Goal: Browse casually

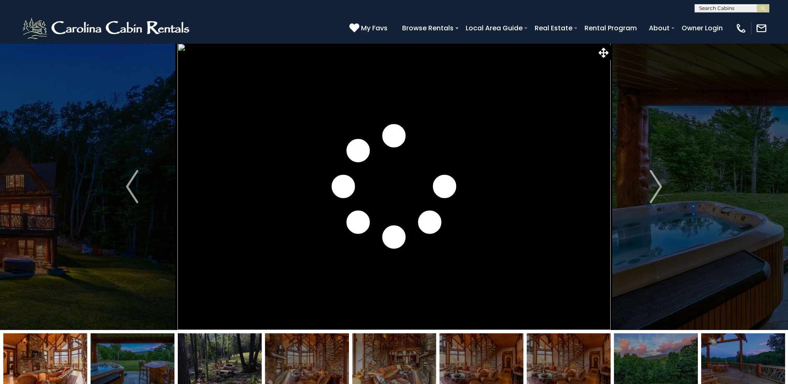
click at [656, 190] on img "Next" at bounding box center [655, 186] width 12 height 33
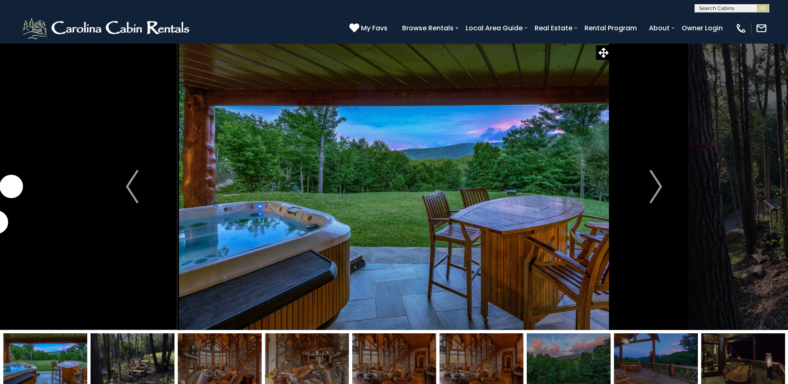
click at [656, 190] on img "Next" at bounding box center [655, 186] width 12 height 33
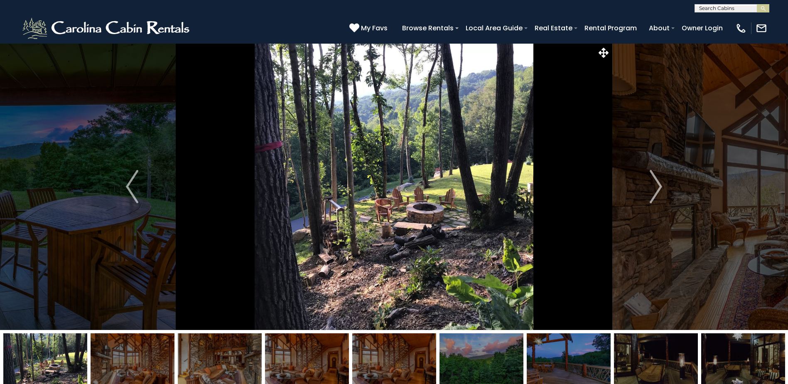
click at [656, 190] on img "Next" at bounding box center [655, 186] width 12 height 33
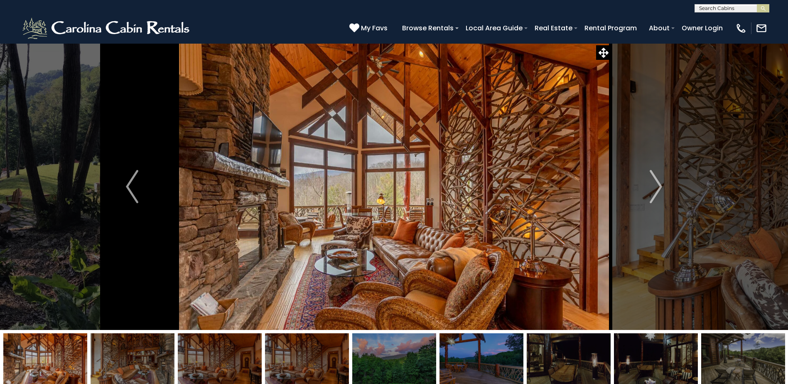
click at [656, 190] on img "Next" at bounding box center [655, 186] width 12 height 33
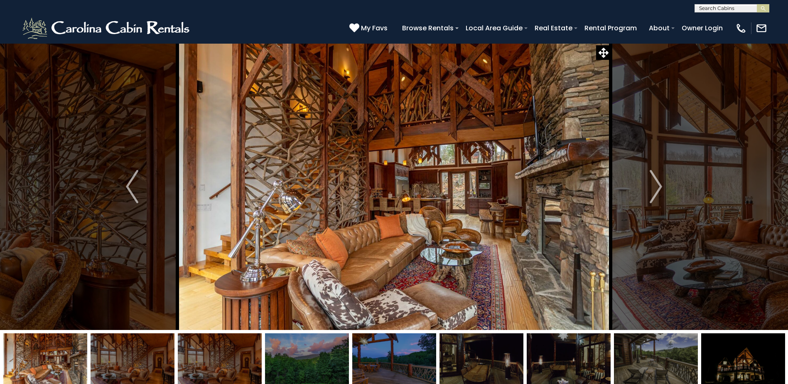
click at [656, 190] on img "Next" at bounding box center [655, 186] width 12 height 33
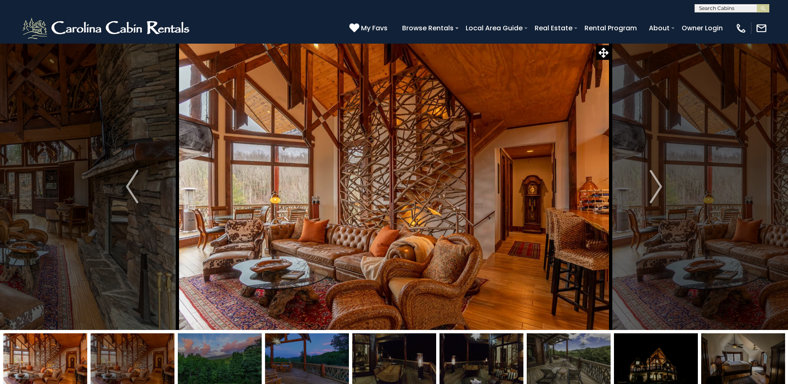
click at [656, 190] on img "Next" at bounding box center [655, 186] width 12 height 33
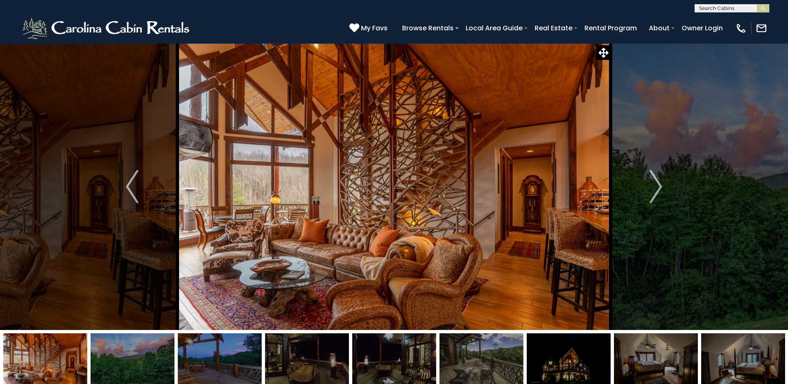
click at [656, 190] on img "Next" at bounding box center [655, 186] width 12 height 33
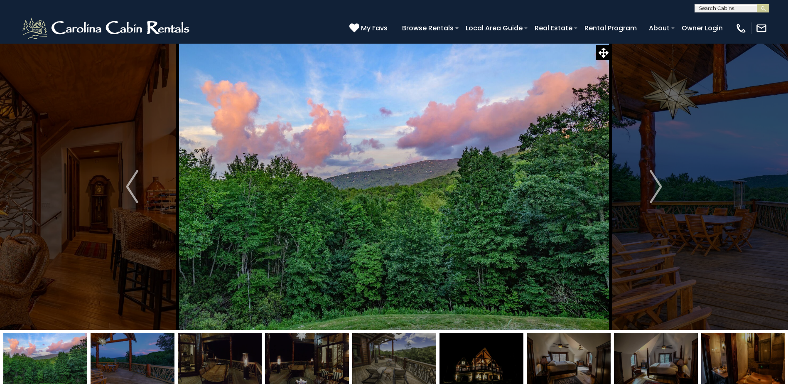
click at [656, 190] on img "Next" at bounding box center [655, 186] width 12 height 33
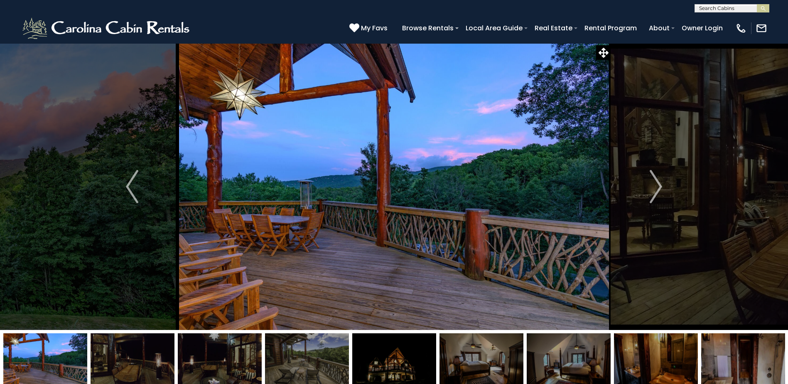
click at [656, 190] on img "Next" at bounding box center [655, 186] width 12 height 33
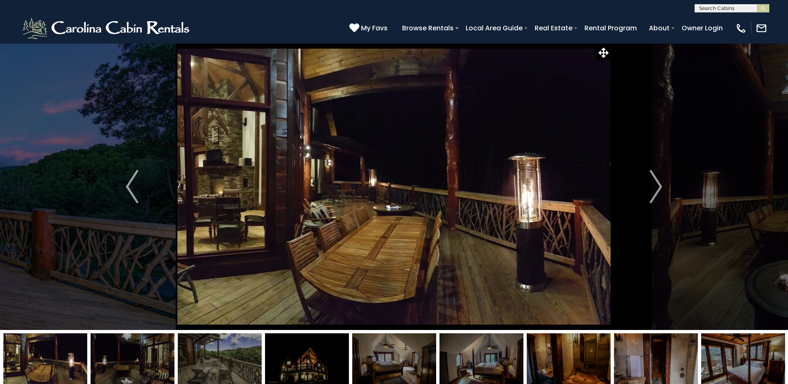
click at [656, 190] on img "Next" at bounding box center [655, 186] width 12 height 33
